Goal: Find specific page/section: Find specific page/section

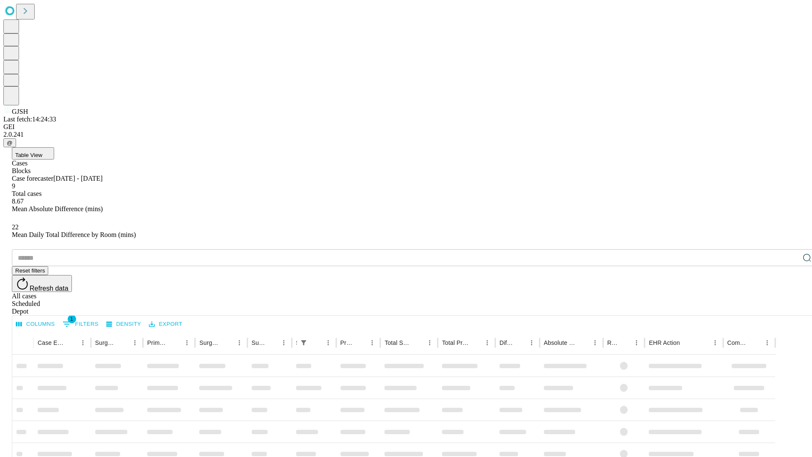
click at [790, 307] on div "Depot" at bounding box center [414, 311] width 805 height 8
